Goal: Task Accomplishment & Management: Use online tool/utility

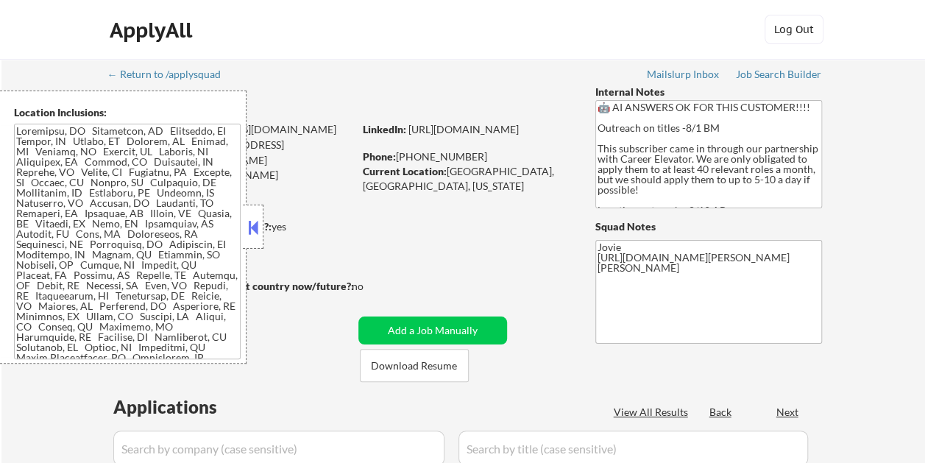
select select ""pending""
click at [251, 221] on button at bounding box center [253, 227] width 16 height 22
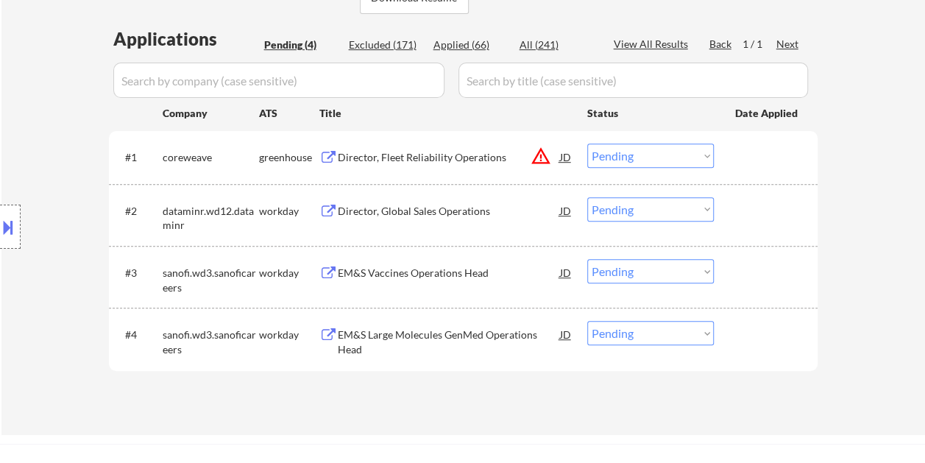
scroll to position [294, 0]
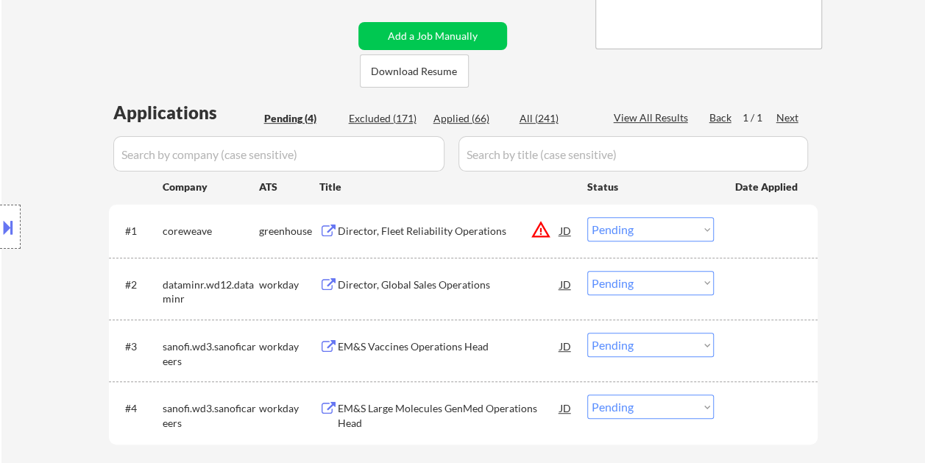
click at [557, 29] on div "← Return to /applysquad Mailslurp Inbox Job Search Builder Craig Copland User E…" at bounding box center [463, 130] width 734 height 732
click at [413, 66] on button "Download Resume" at bounding box center [414, 70] width 109 height 33
click at [406, 230] on div "Director, Fleet Reliability Operations" at bounding box center [449, 231] width 222 height 15
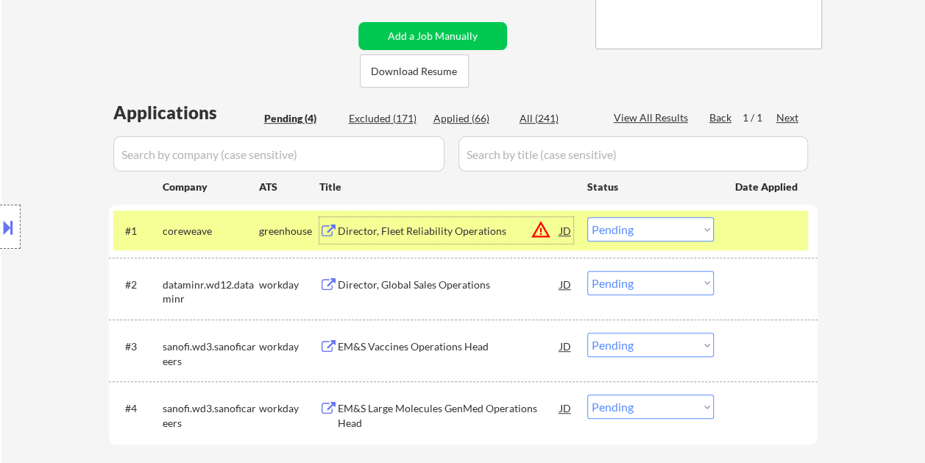
click at [698, 234] on select "Choose an option... Pending Applied Excluded (Questions) Excluded (Expired) Exc…" at bounding box center [650, 229] width 127 height 24
click at [587, 217] on select "Choose an option... Pending Applied Excluded (Questions) Excluded (Expired) Exc…" at bounding box center [650, 229] width 127 height 24
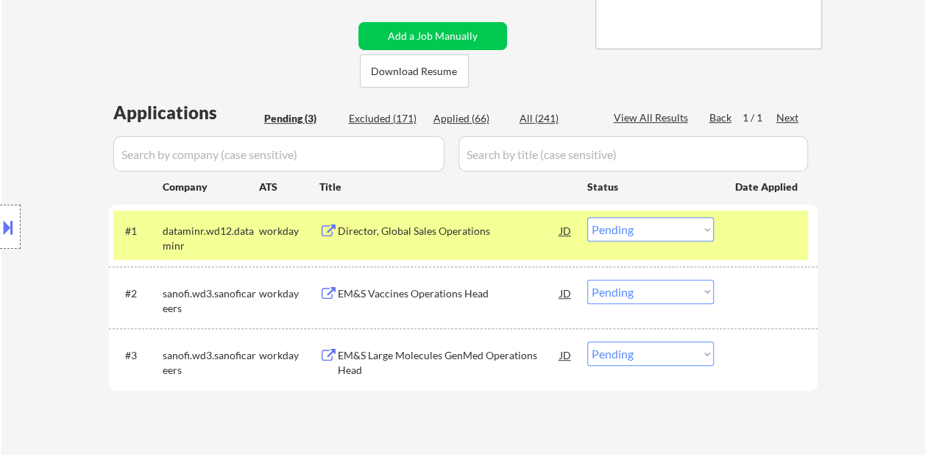
click at [431, 231] on div "Director, Global Sales Operations" at bounding box center [449, 231] width 222 height 15
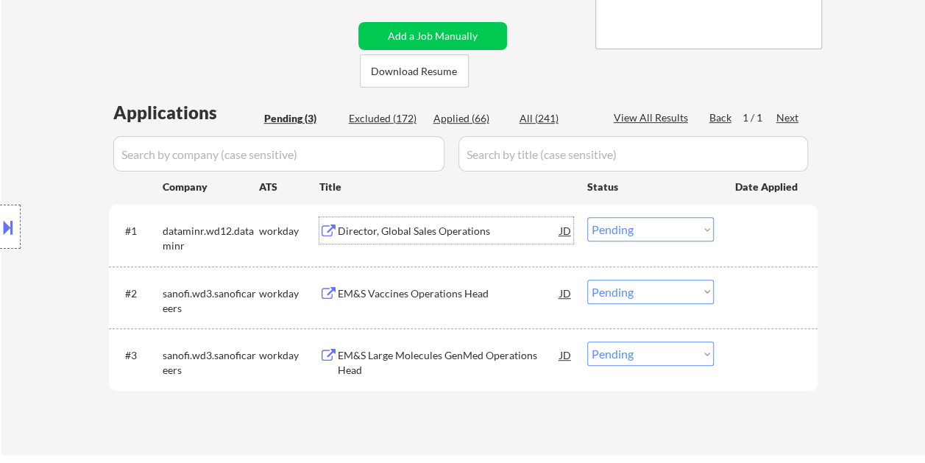
click at [703, 227] on select "Choose an option... Pending Applied Excluded (Questions) Excluded (Expired) Exc…" at bounding box center [650, 229] width 127 height 24
click at [587, 217] on select "Choose an option... Pending Applied Excluded (Questions) Excluded (Expired) Exc…" at bounding box center [650, 229] width 127 height 24
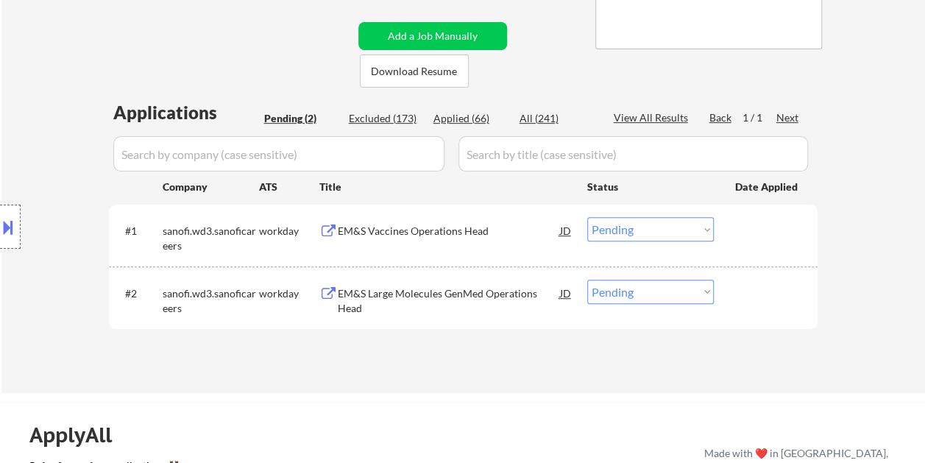
click at [394, 230] on div "EM&S Vaccines Operations Head" at bounding box center [449, 231] width 222 height 15
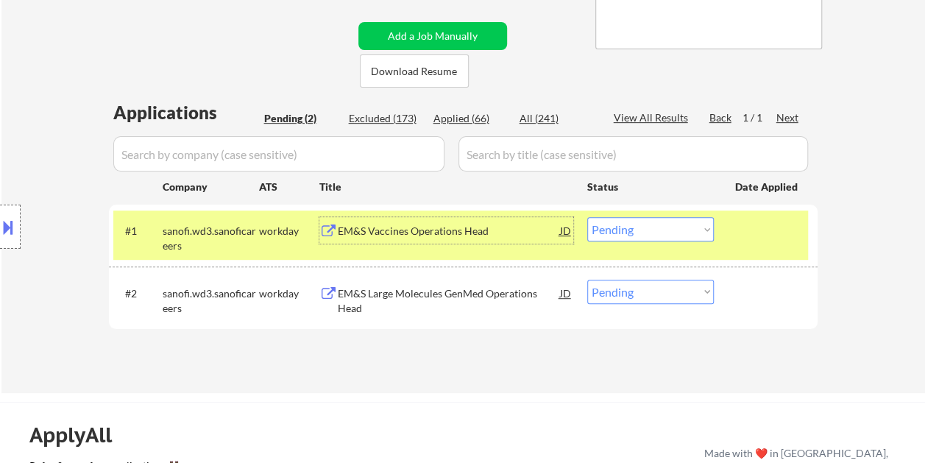
click at [626, 226] on select "Choose an option... Pending Applied Excluded (Questions) Excluded (Expired) Exc…" at bounding box center [650, 229] width 127 height 24
click at [587, 217] on select "Choose an option... Pending Applied Excluded (Questions) Excluded (Expired) Exc…" at bounding box center [650, 229] width 127 height 24
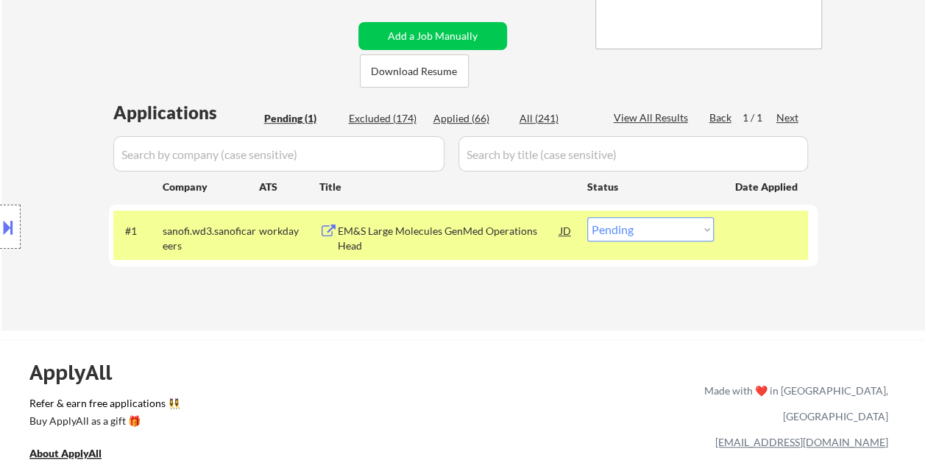
click at [430, 224] on div "EM&S Large Molecules GenMed Operations Head" at bounding box center [449, 238] width 222 height 29
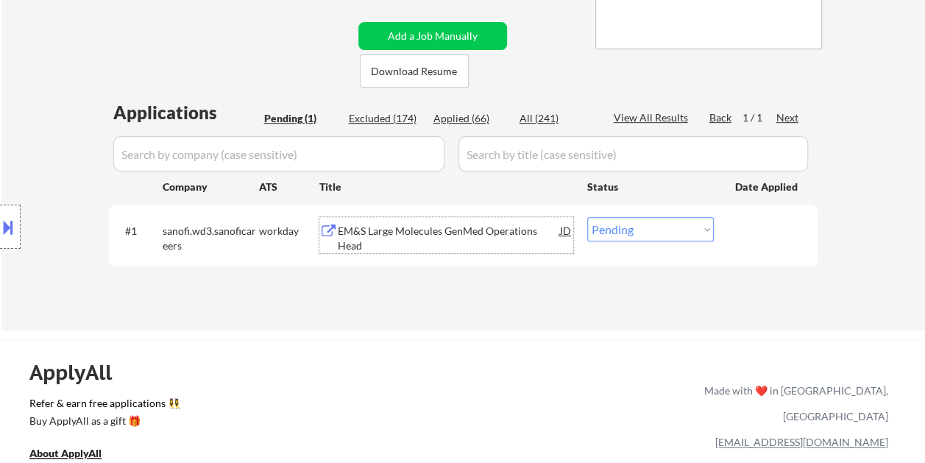
click at [723, 233] on div "#1 sanofi.wd3.sanoficareers workday EM&S Large Molecules GenMed Operations Head…" at bounding box center [460, 234] width 695 height 49
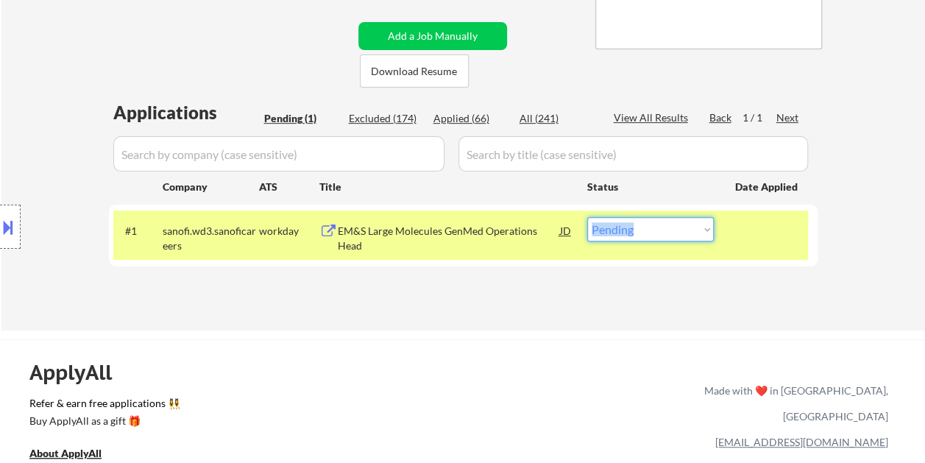
drag, startPoint x: 721, startPoint y: 231, endPoint x: 708, endPoint y: 230, distance: 13.3
click at [708, 230] on select "Choose an option... Pending Applied Excluded (Questions) Excluded (Expired) Exc…" at bounding box center [650, 229] width 127 height 24
select select ""excluded__bad_match_""
click at [587, 217] on select "Choose an option... Pending Applied Excluded (Questions) Excluded (Expired) Exc…" at bounding box center [650, 229] width 127 height 24
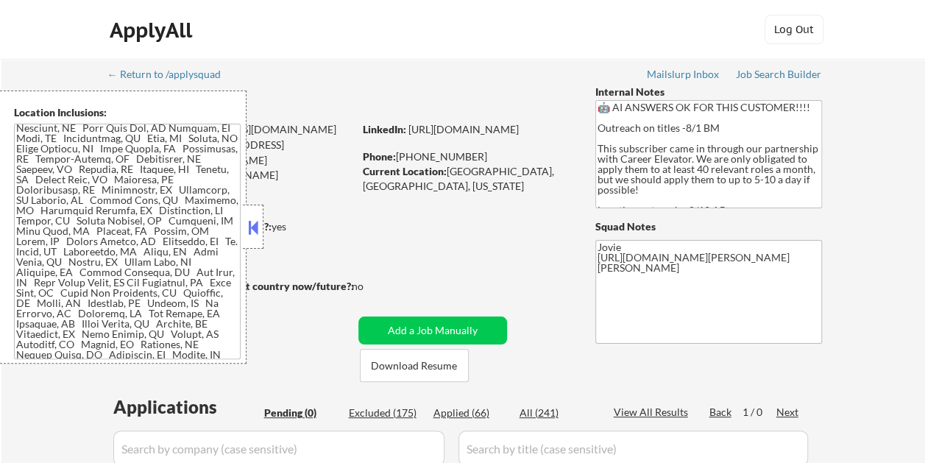
scroll to position [570, 0]
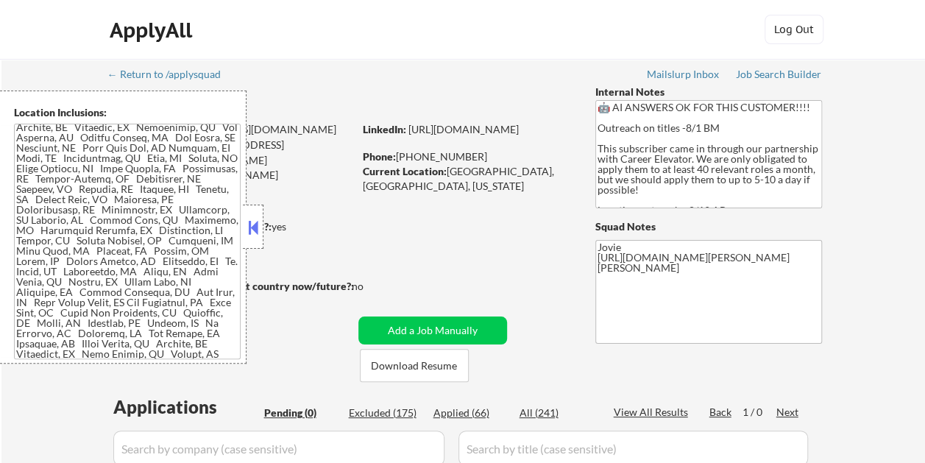
click at [255, 224] on button at bounding box center [253, 227] width 16 height 22
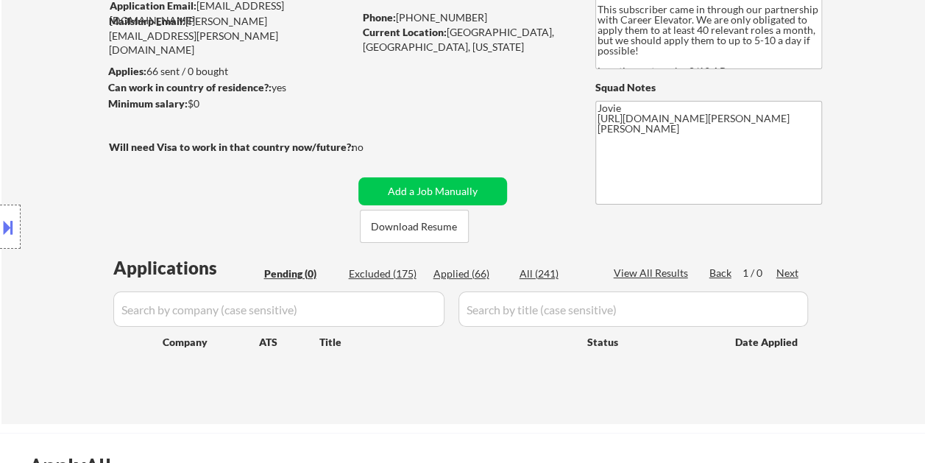
scroll to position [221, 0]
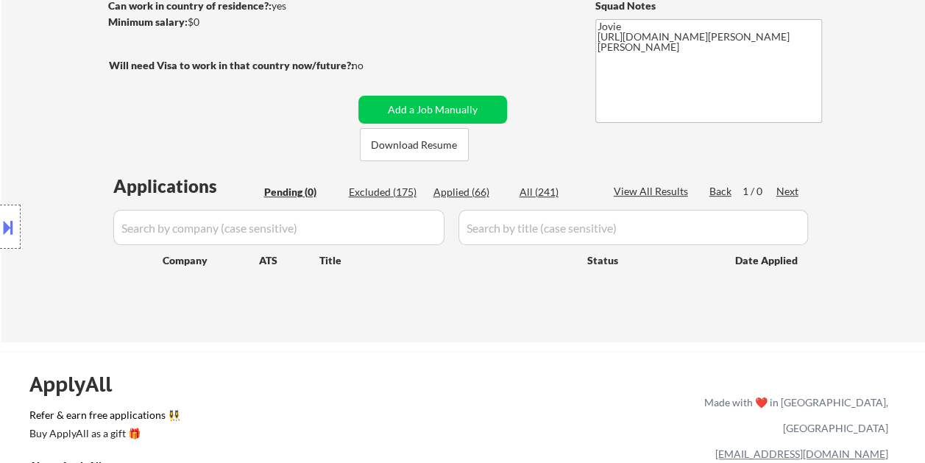
click at [389, 187] on div "Excluded (175)" at bounding box center [386, 192] width 74 height 15
select select ""excluded__location_""
select select ""excluded__salary_""
select select ""excluded__location_""
select select ""excluded__bad_match_""
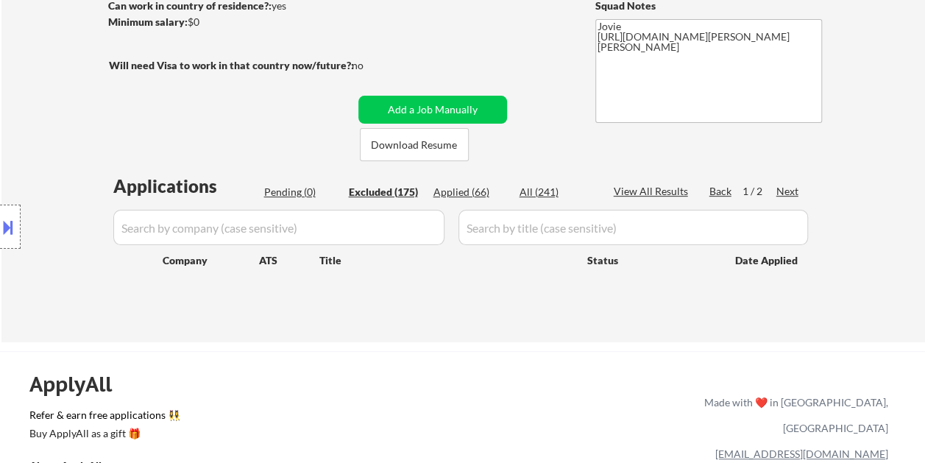
select select ""excluded__expired_""
select select ""excluded__bad_match_""
select select ""excluded""
select select ""excluded__bad_match_""
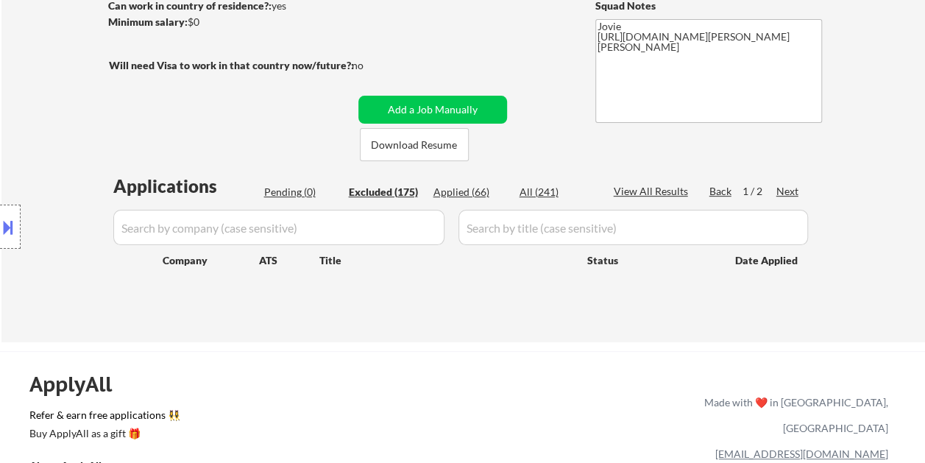
select select ""excluded__bad_match_""
select select ""excluded__location_""
select select ""excluded__bad_match_""
select select ""excluded__expired_""
select select ""excluded__location_""
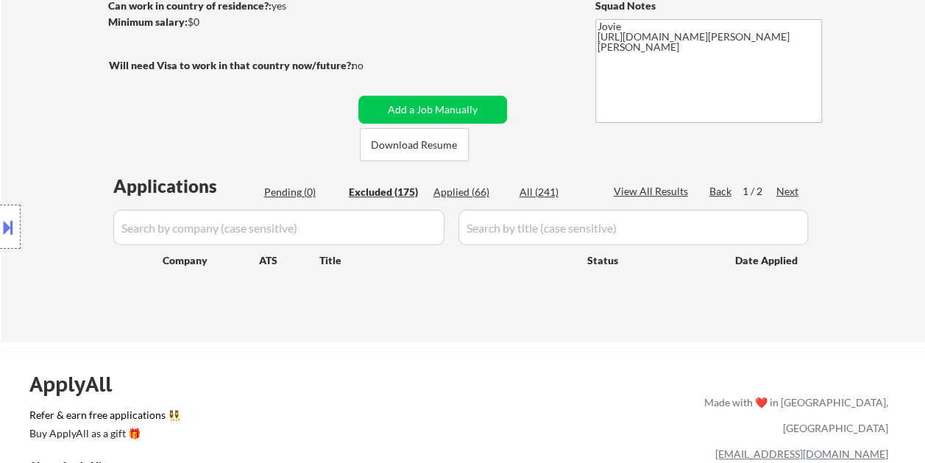
select select ""excluded__expired_""
select select ""excluded__bad_match_""
select select ""excluded""
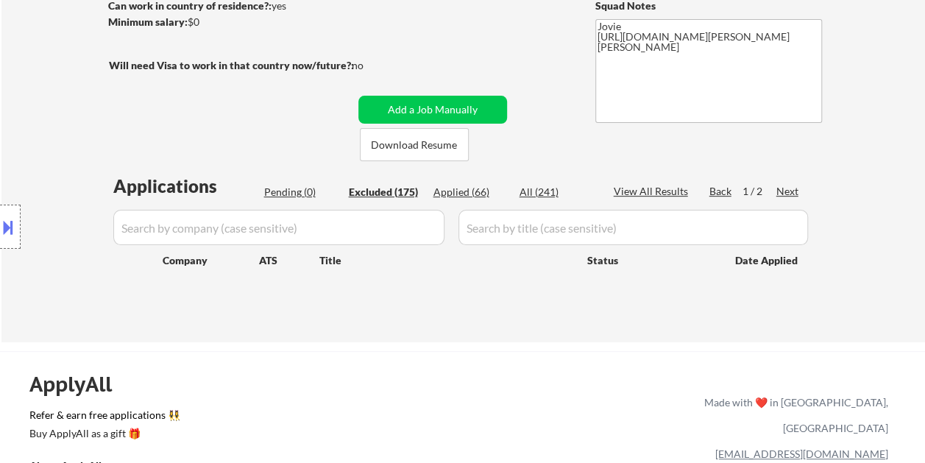
select select ""excluded__location_""
select select ""excluded__bad_match_""
select select ""excluded__expired_""
select select ""excluded__bad_match_""
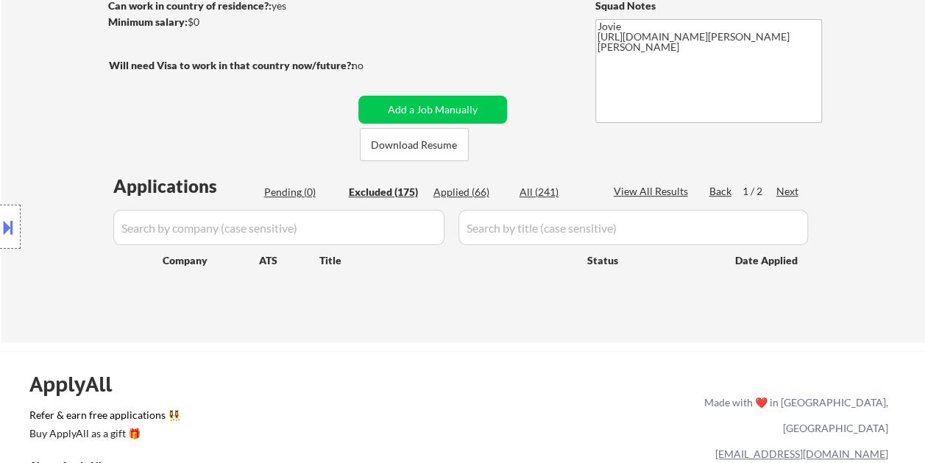
select select ""excluded__bad_match_""
select select ""excluded__other_""
select select ""excluded__location_""
select select ""excluded__bad_match_""
select select ""excluded__expired_""
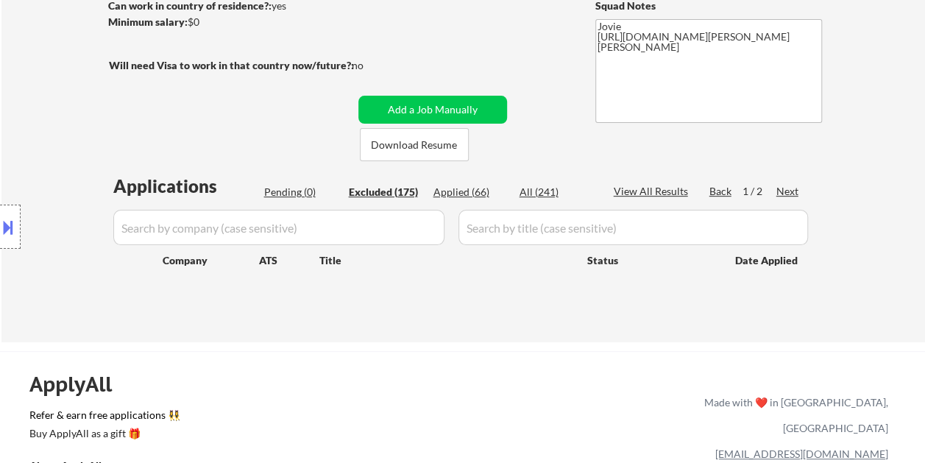
select select ""excluded__bad_match_""
select select ""excluded__location_""
select select ""excluded__expired_""
select select ""excluded__bad_match_""
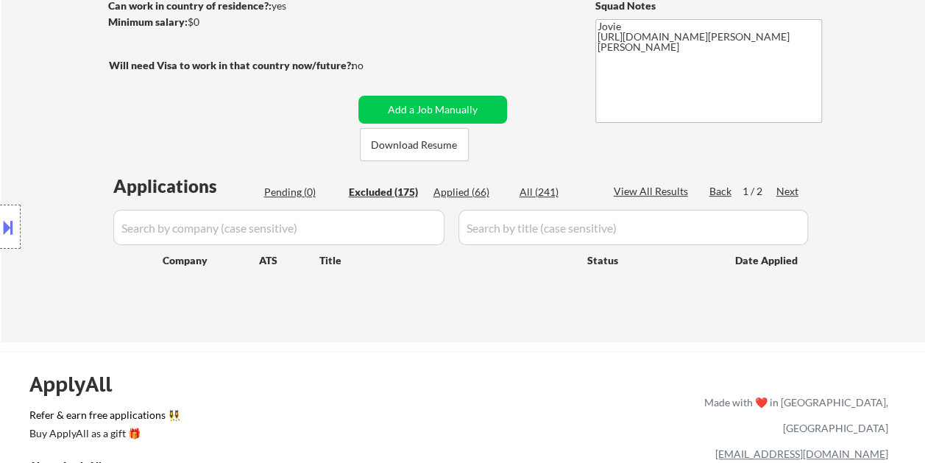
select select ""excluded__expired_""
select select ""excluded__bad_match_""
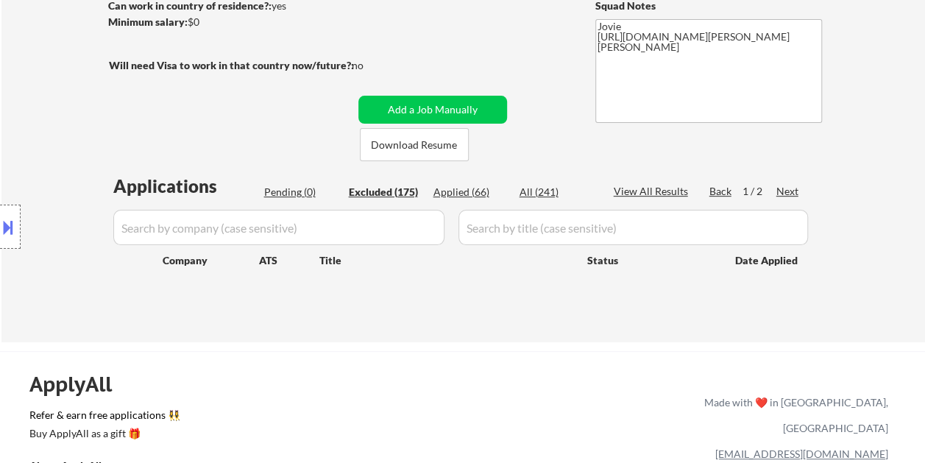
select select ""excluded__bad_match_""
select select ""excluded__expired_""
select select ""excluded__bad_match_""
select select ""excluded__expired_""
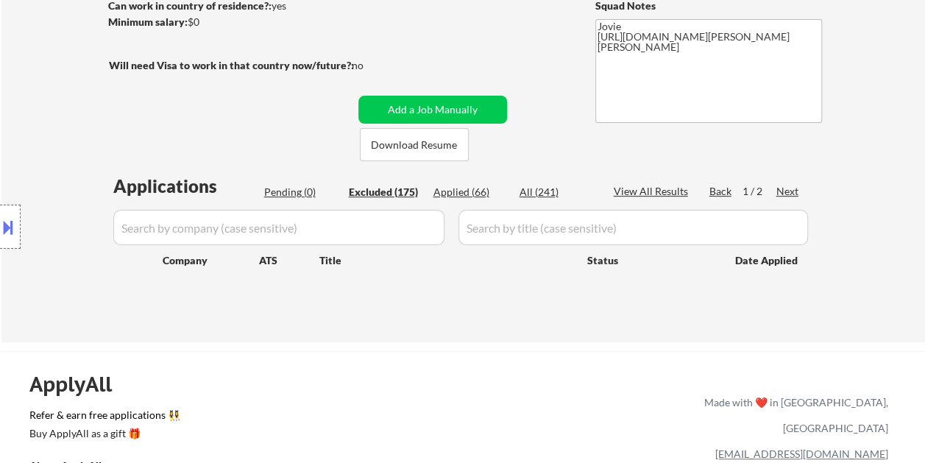
select select ""excluded__bad_match_""
select select ""excluded__location_""
select select ""excluded__bad_match_""
select select ""excluded__expired_""
select select ""excluded__bad_match_""
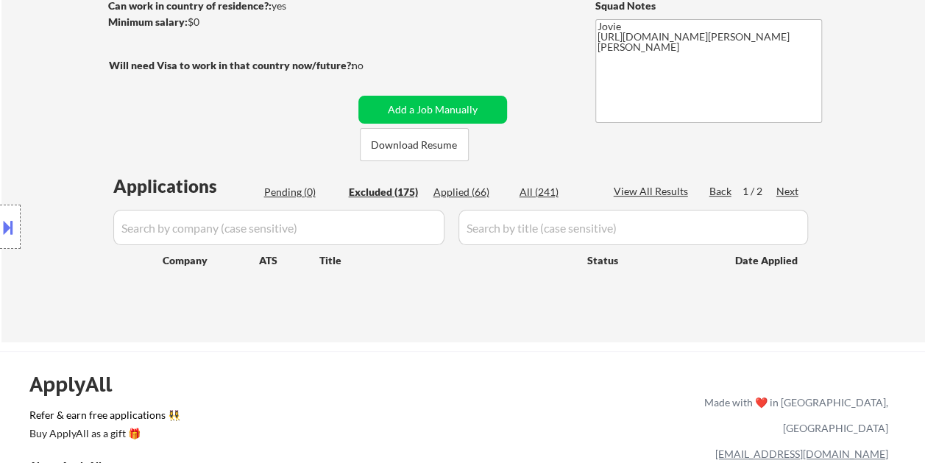
select select ""excluded__bad_match_""
select select ""excluded__expired_""
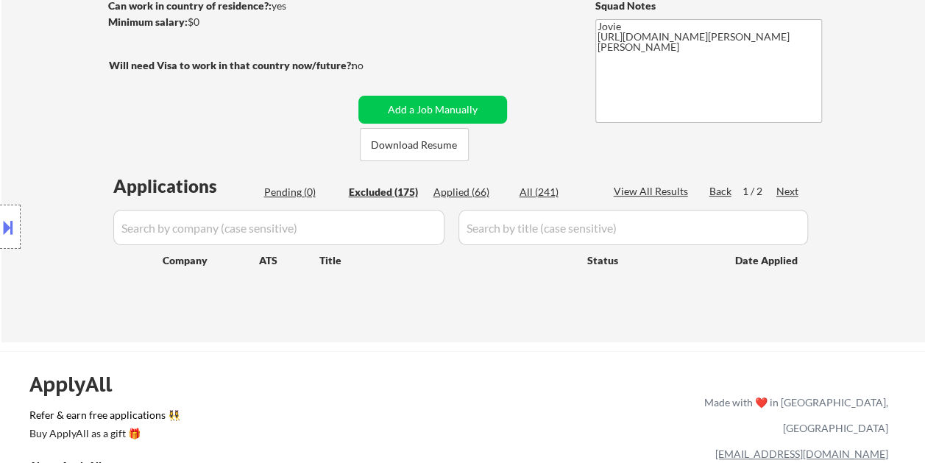
select select ""excluded__bad_match_""
select select ""excluded__expired_""
select select ""excluded__bad_match_""
select select ""excluded__expired_""
select select ""excluded__bad_match_""
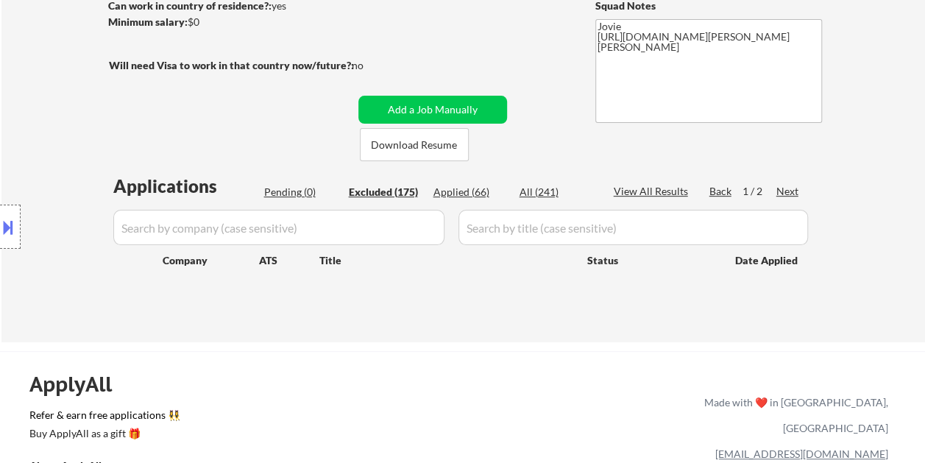
select select ""excluded__bad_match_""
select select ""excluded__expired_""
select select ""excluded__bad_match_""
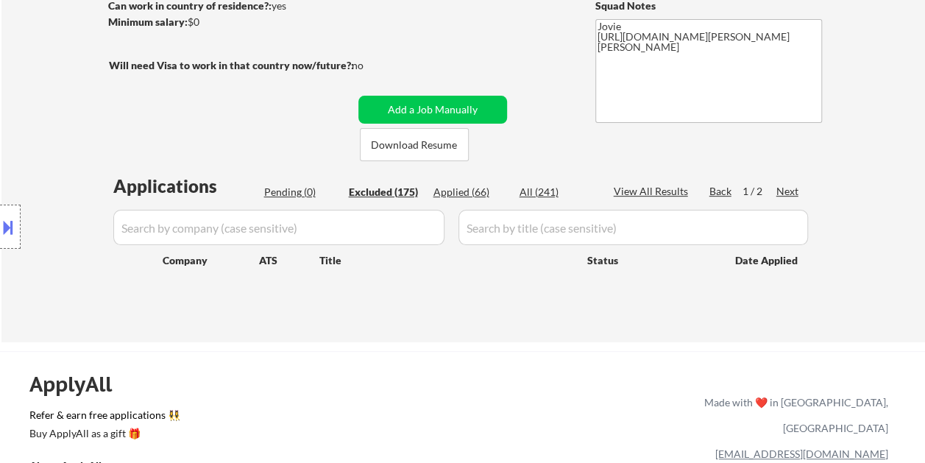
select select ""excluded__bad_match_""
select select ""excluded__location_""
select select ""excluded__bad_match_""
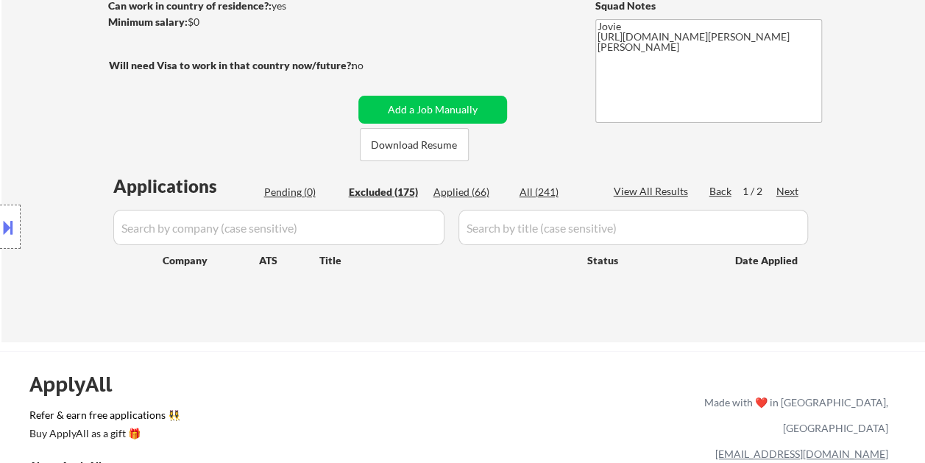
select select ""excluded__bad_match_""
select select ""excluded__location_""
select select ""excluded__bad_match_""
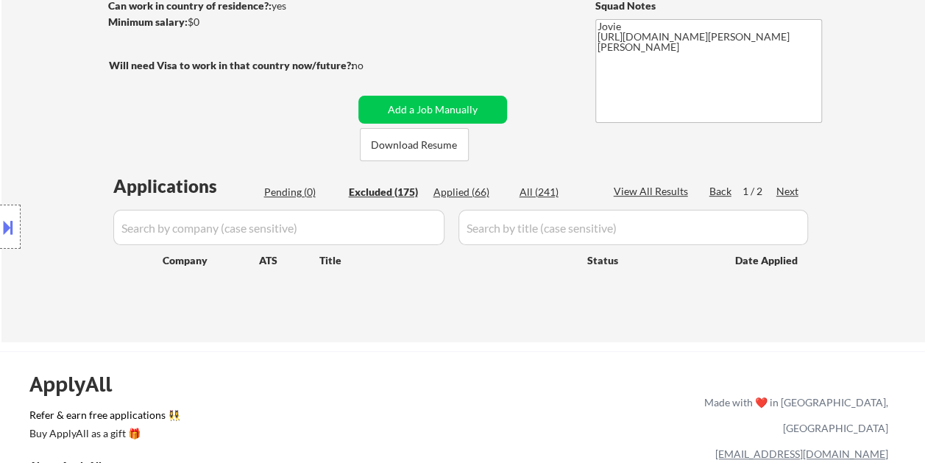
select select ""excluded__bad_match_""
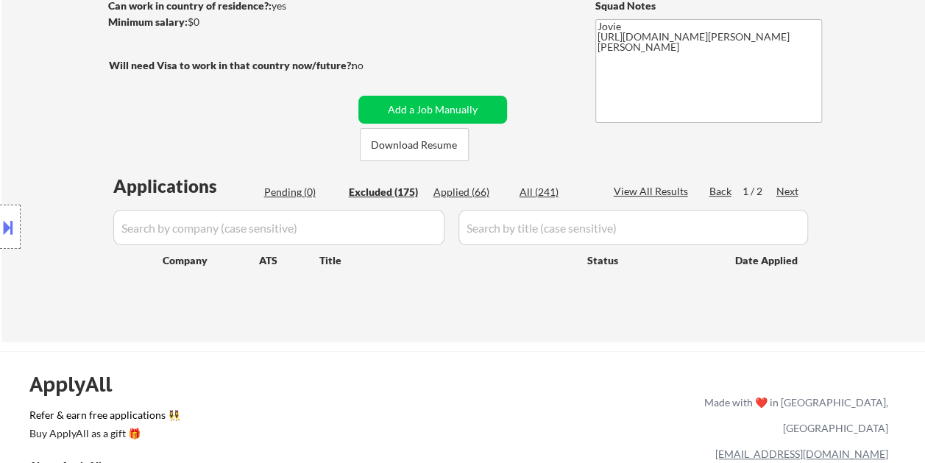
select select ""excluded__bad_match_""
select select ""excluded__salary_""
select select ""excluded__bad_match_""
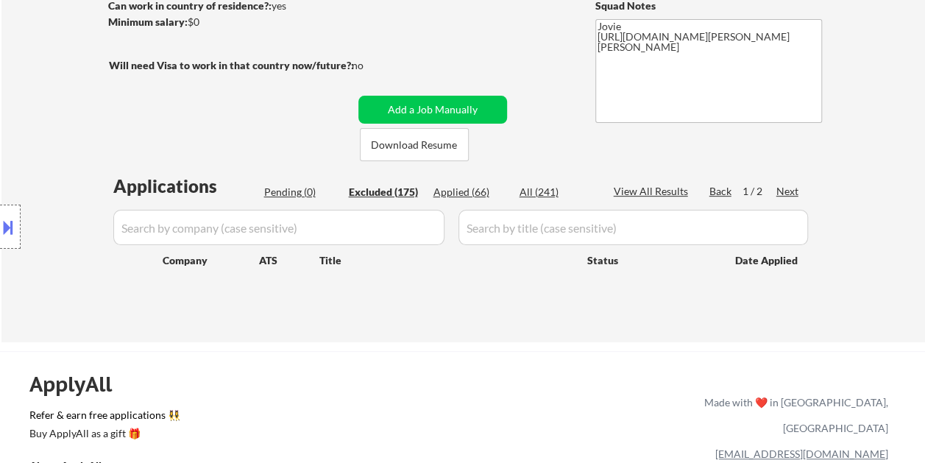
select select ""excluded__bad_match_""
select select ""excluded__expired_""
select select ""excluded__salary_""
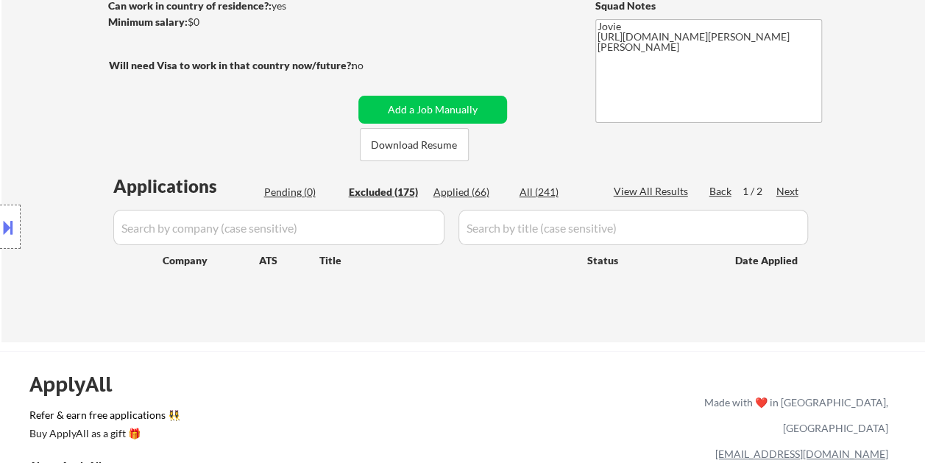
select select ""excluded__expired_""
select select ""excluded__bad_match_""
select select ""excluded""
select select ""excluded__bad_match_""
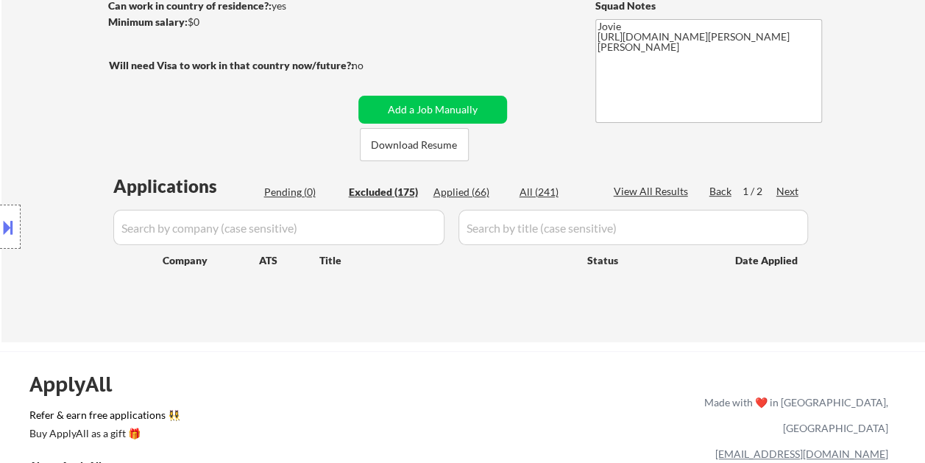
select select ""excluded__bad_match_""
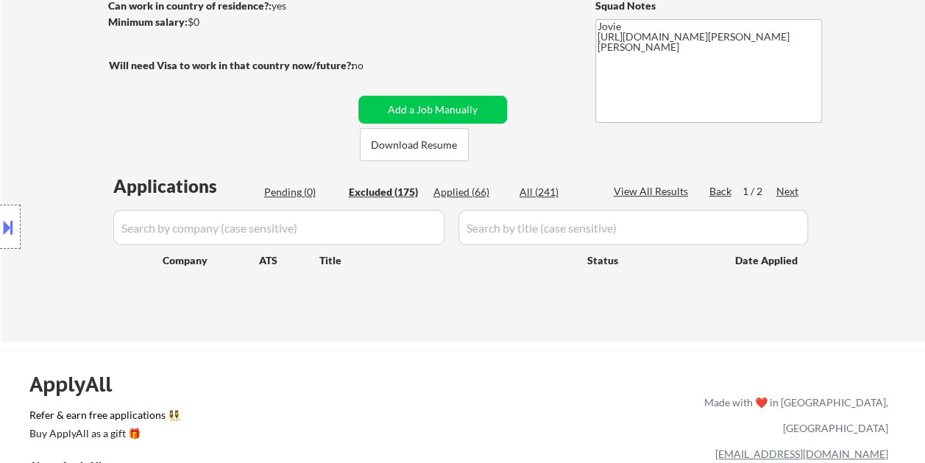
select select ""excluded__bad_match_""
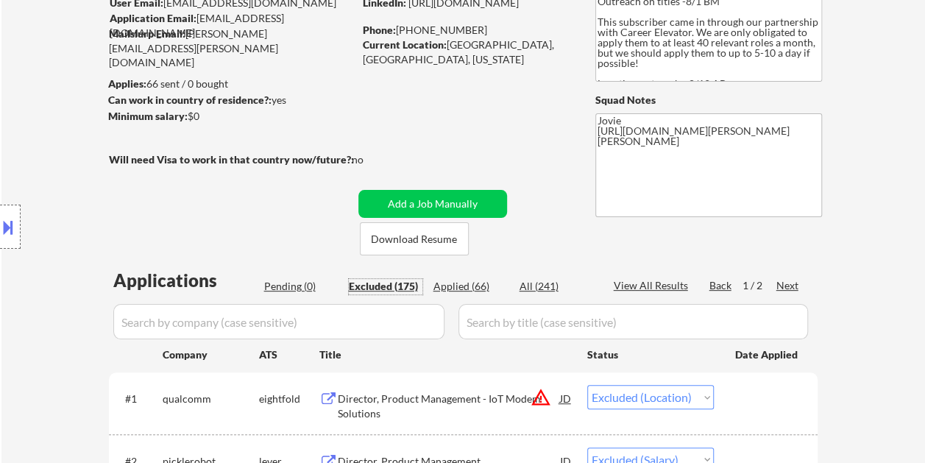
scroll to position [147, 0]
